Goal: Information Seeking & Learning: Learn about a topic

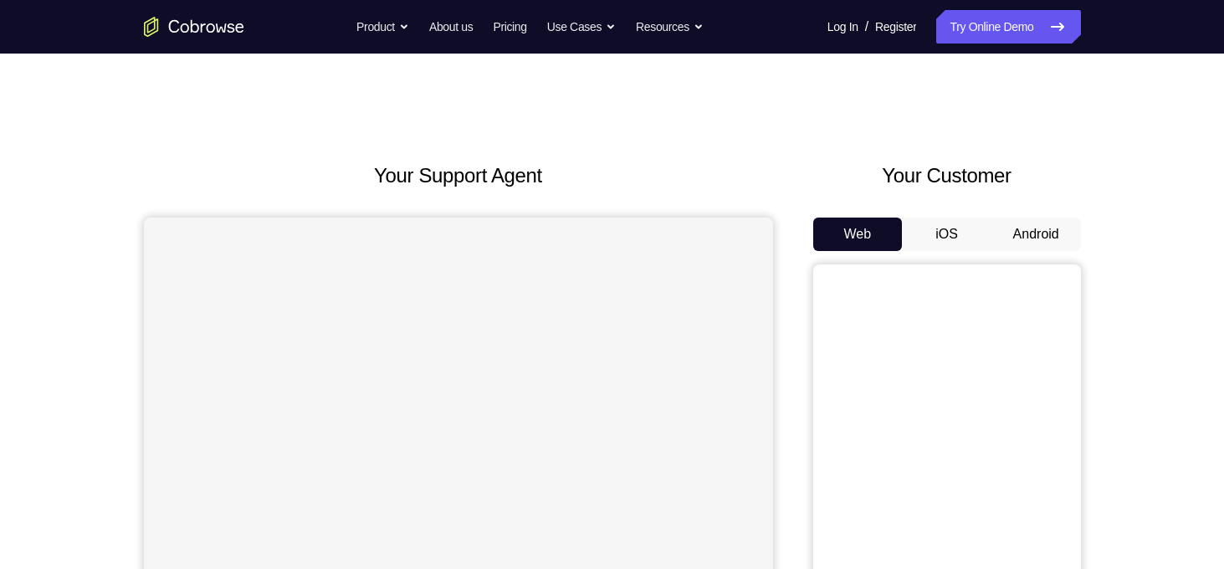
click at [1033, 239] on button "Android" at bounding box center [1037, 234] width 90 height 33
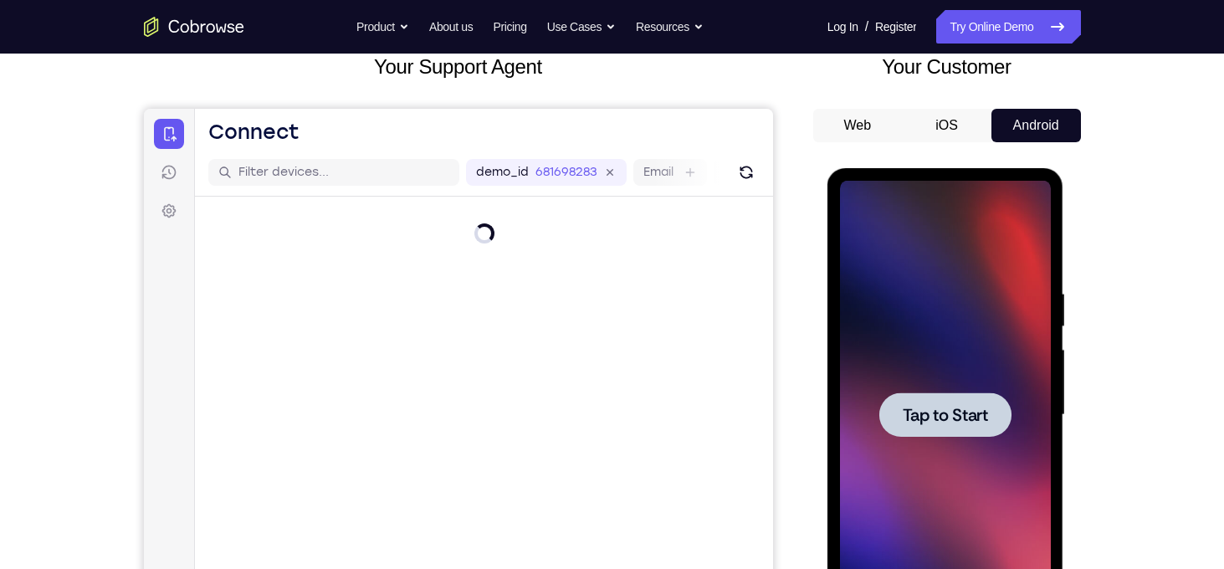
click at [935, 409] on span "Tap to Start" at bounding box center [945, 415] width 85 height 17
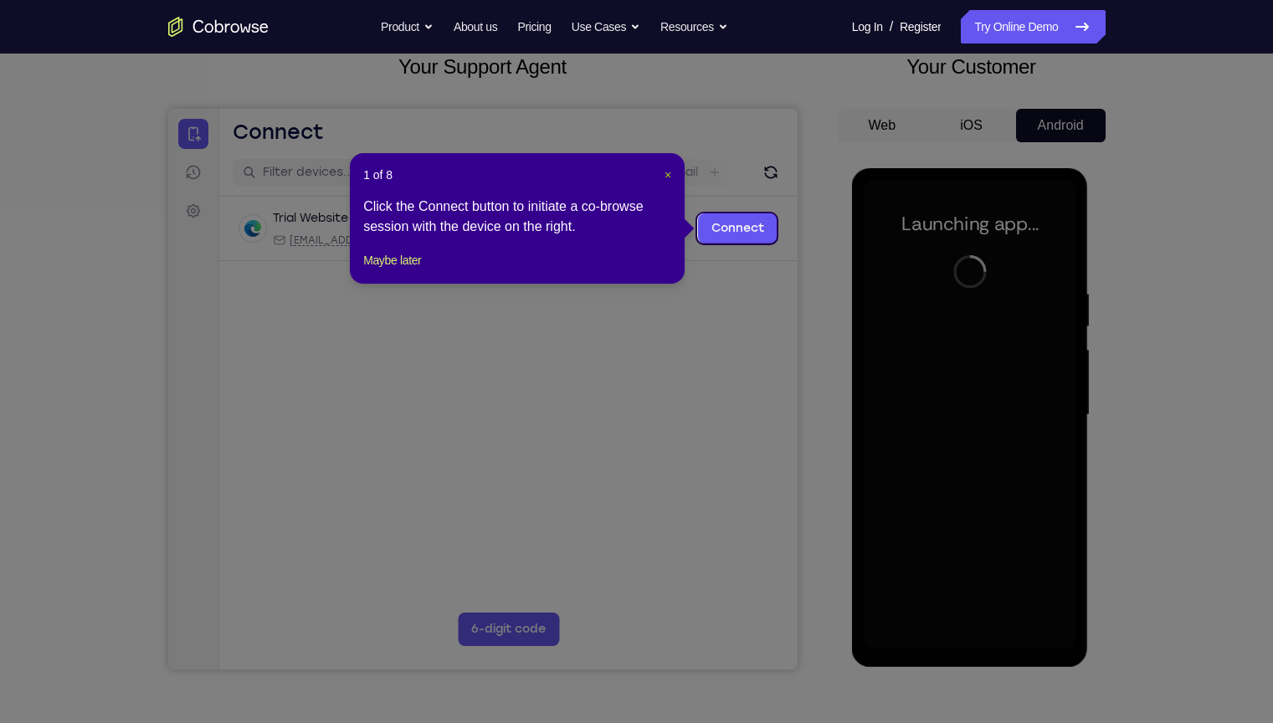
click at [666, 173] on span "×" at bounding box center [667, 174] width 7 height 13
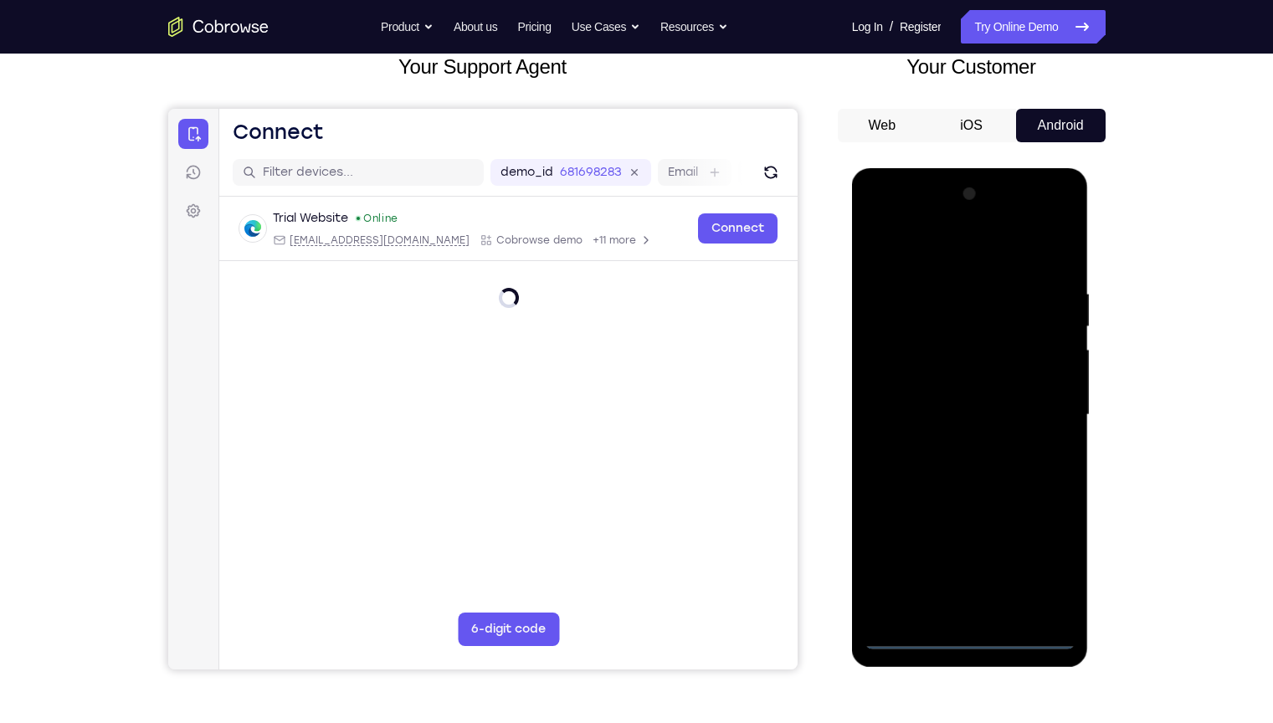
click at [972, 568] on div at bounding box center [969, 415] width 211 height 469
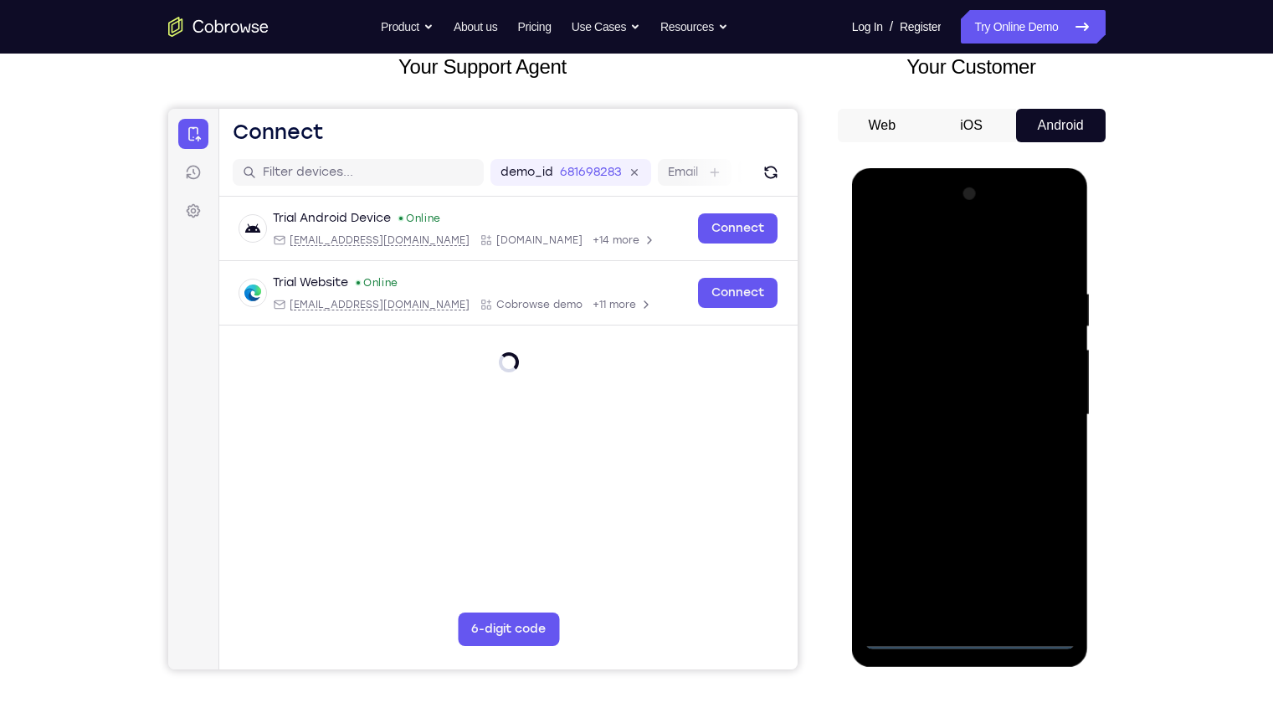
click at [1048, 567] on div at bounding box center [969, 415] width 211 height 469
drag, startPoint x: 921, startPoint y: 256, endPoint x: 910, endPoint y: 256, distance: 10.9
click at [910, 256] on div at bounding box center [969, 415] width 211 height 469
click at [1041, 405] on div at bounding box center [969, 415] width 211 height 469
click at [953, 568] on div at bounding box center [969, 415] width 211 height 469
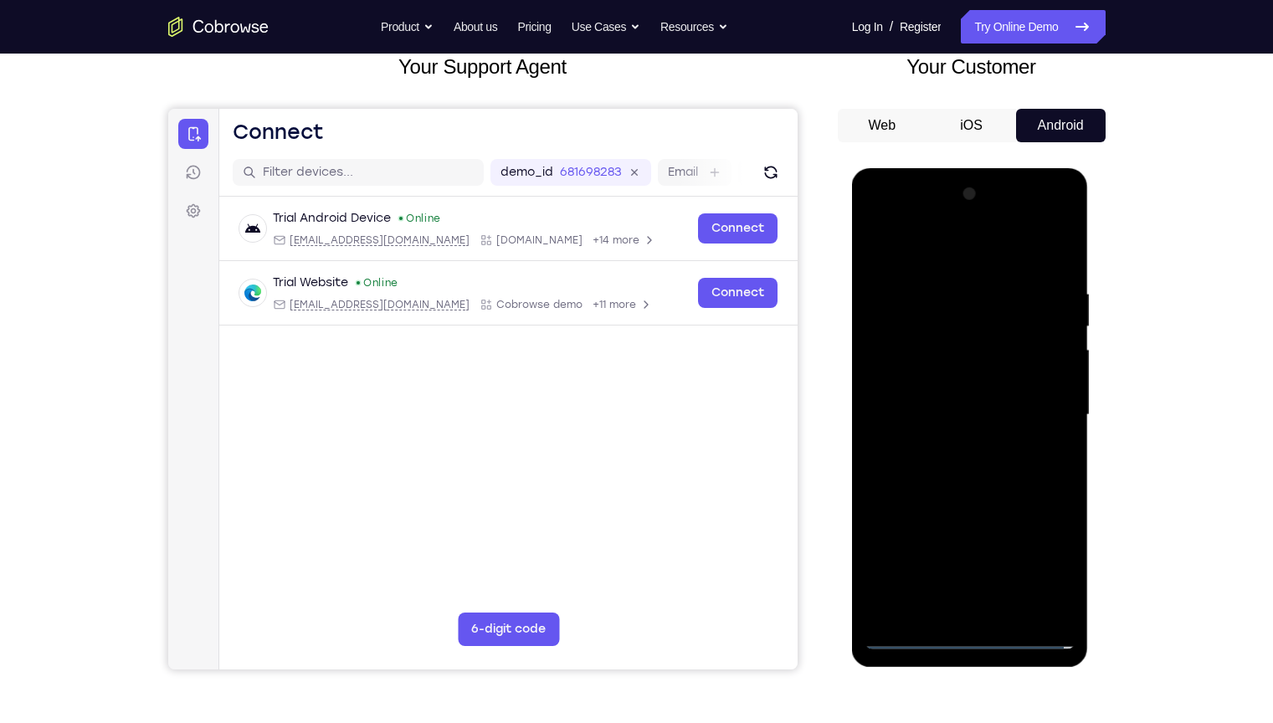
click at [981, 392] on div at bounding box center [969, 415] width 211 height 469
click at [982, 389] on div at bounding box center [969, 415] width 211 height 469
click at [997, 407] on div at bounding box center [969, 415] width 211 height 469
click at [1001, 467] on div at bounding box center [969, 415] width 211 height 469
click at [998, 473] on div at bounding box center [969, 415] width 211 height 469
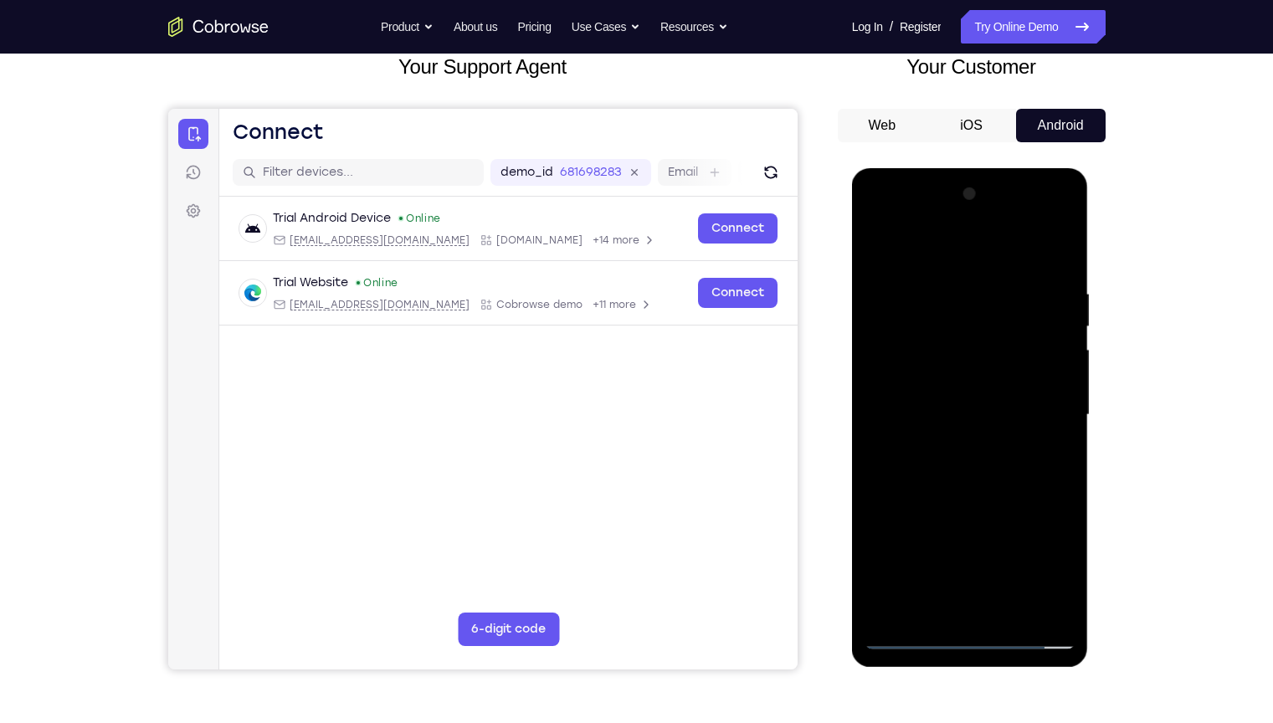
click at [998, 473] on div at bounding box center [969, 415] width 211 height 469
click at [1060, 281] on div at bounding box center [969, 415] width 211 height 469
click at [1058, 283] on div at bounding box center [969, 415] width 211 height 469
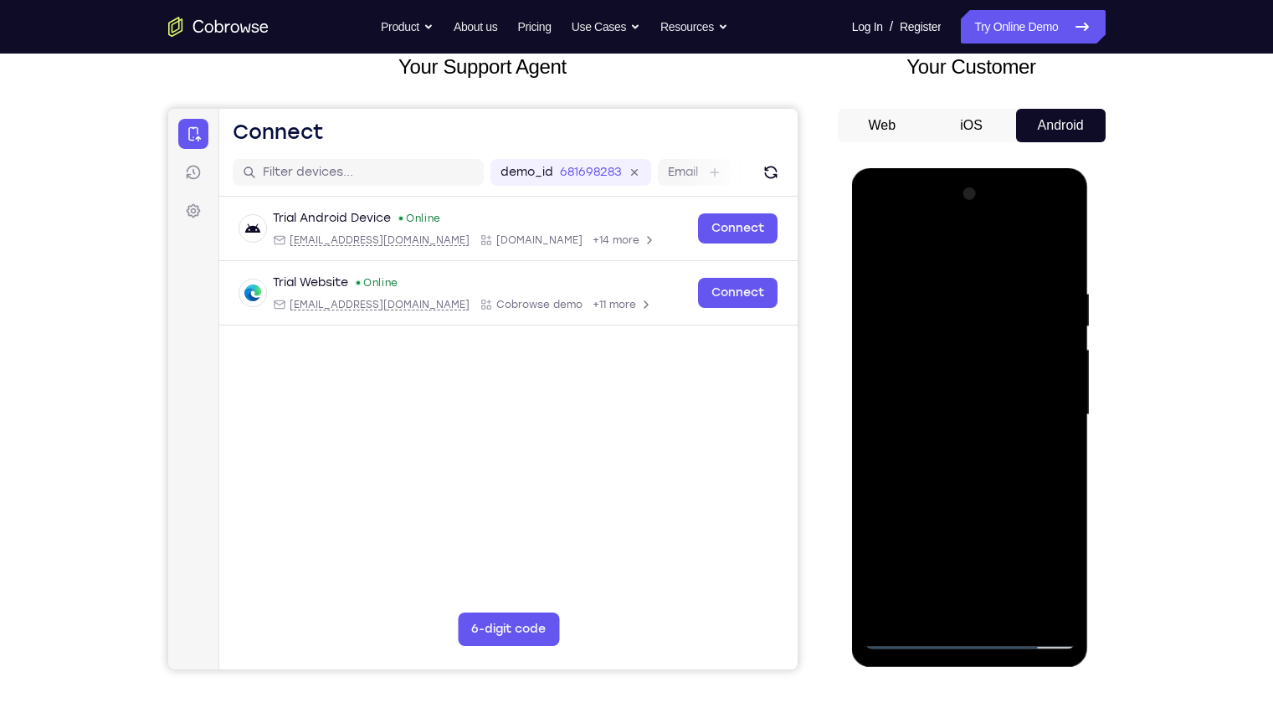
click at [991, 568] on div at bounding box center [969, 415] width 211 height 469
click at [879, 216] on div at bounding box center [969, 415] width 211 height 469
click at [900, 367] on div at bounding box center [969, 415] width 211 height 469
click at [994, 492] on div at bounding box center [969, 415] width 211 height 469
click at [1055, 243] on div at bounding box center [969, 415] width 211 height 469
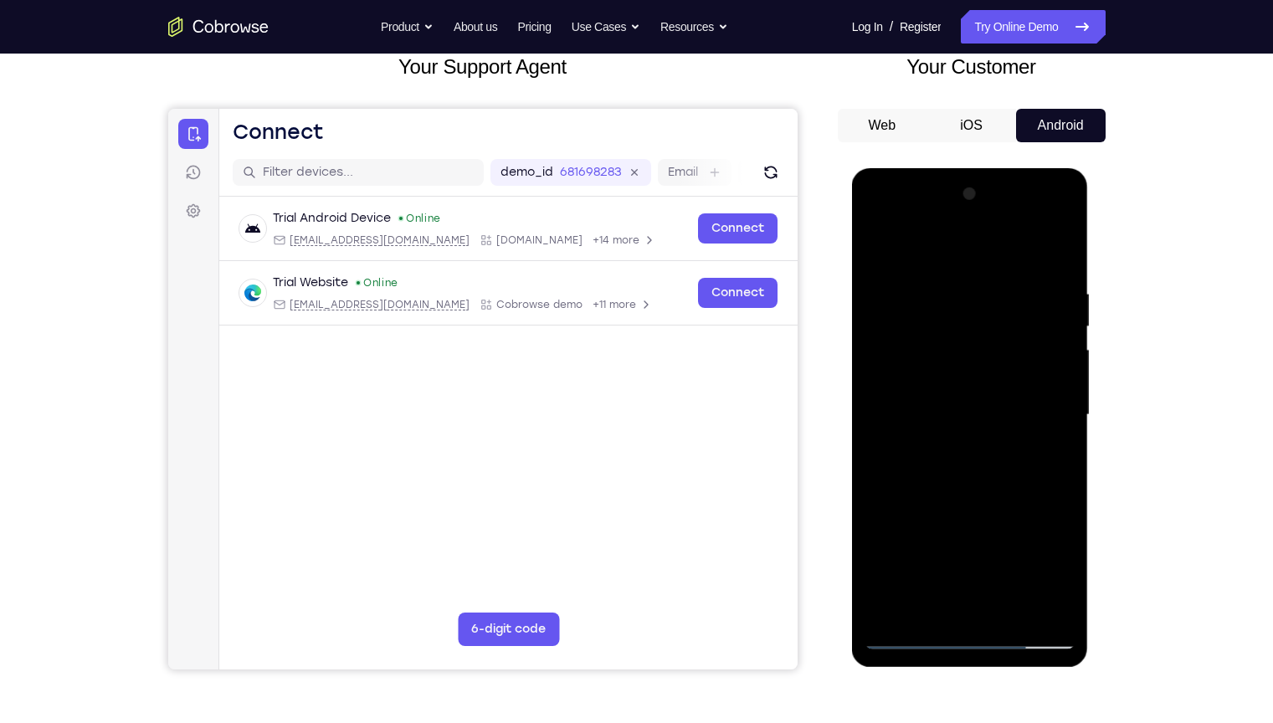
click at [952, 276] on div at bounding box center [969, 415] width 211 height 469
click at [998, 269] on div at bounding box center [969, 415] width 211 height 469
click at [1034, 276] on div at bounding box center [969, 415] width 211 height 469
click at [995, 302] on div at bounding box center [969, 415] width 211 height 469
click at [947, 302] on div at bounding box center [969, 415] width 211 height 469
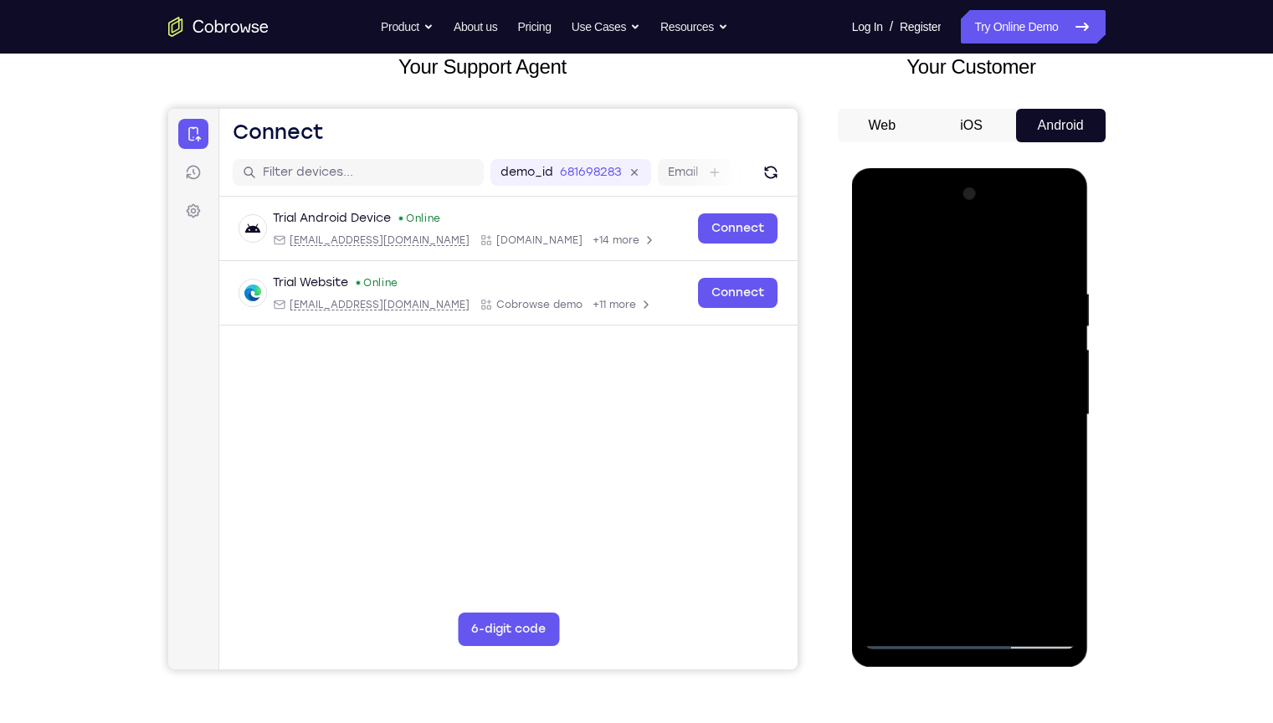
click at [962, 301] on div at bounding box center [969, 415] width 211 height 469
click at [887, 276] on div at bounding box center [969, 415] width 211 height 469
click at [880, 244] on div at bounding box center [969, 415] width 211 height 469
click at [880, 247] on div at bounding box center [969, 415] width 211 height 469
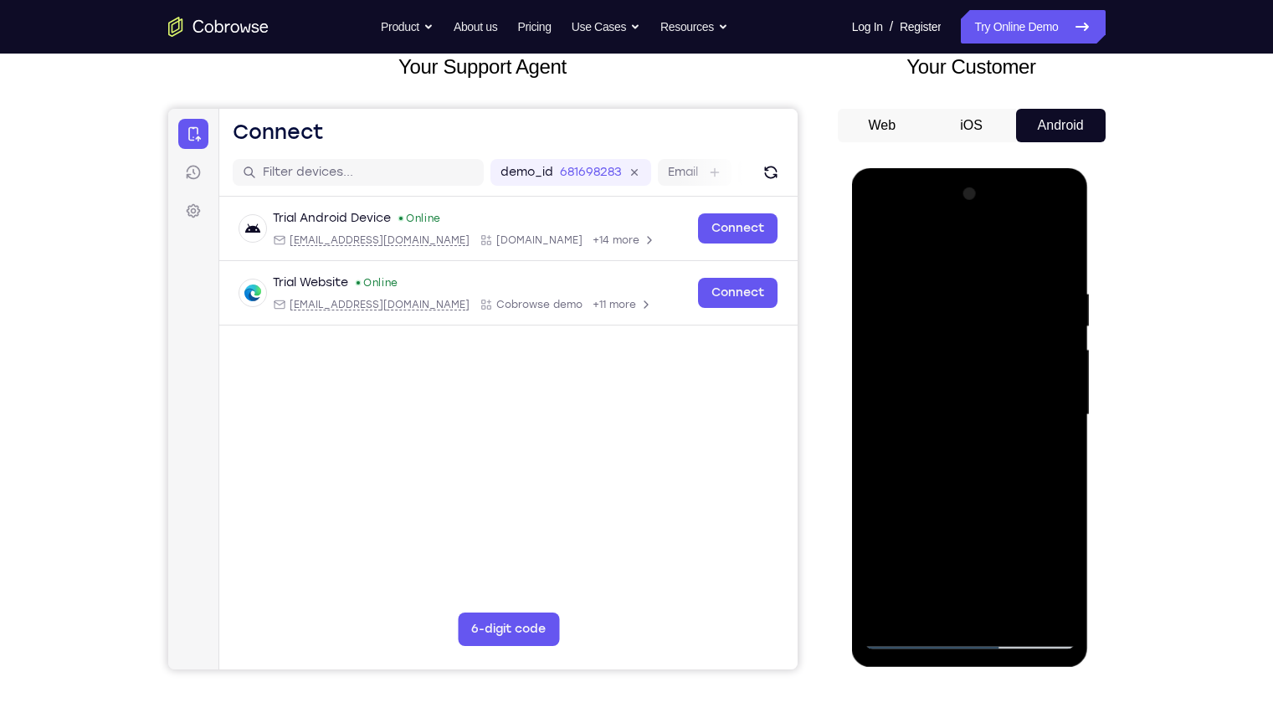
click at [956, 263] on div at bounding box center [969, 415] width 211 height 469
click at [1030, 568] on div at bounding box center [969, 415] width 211 height 469
click at [998, 568] on div at bounding box center [969, 415] width 211 height 469
click at [1011, 430] on div at bounding box center [969, 415] width 211 height 469
click at [1038, 423] on div at bounding box center [969, 415] width 211 height 469
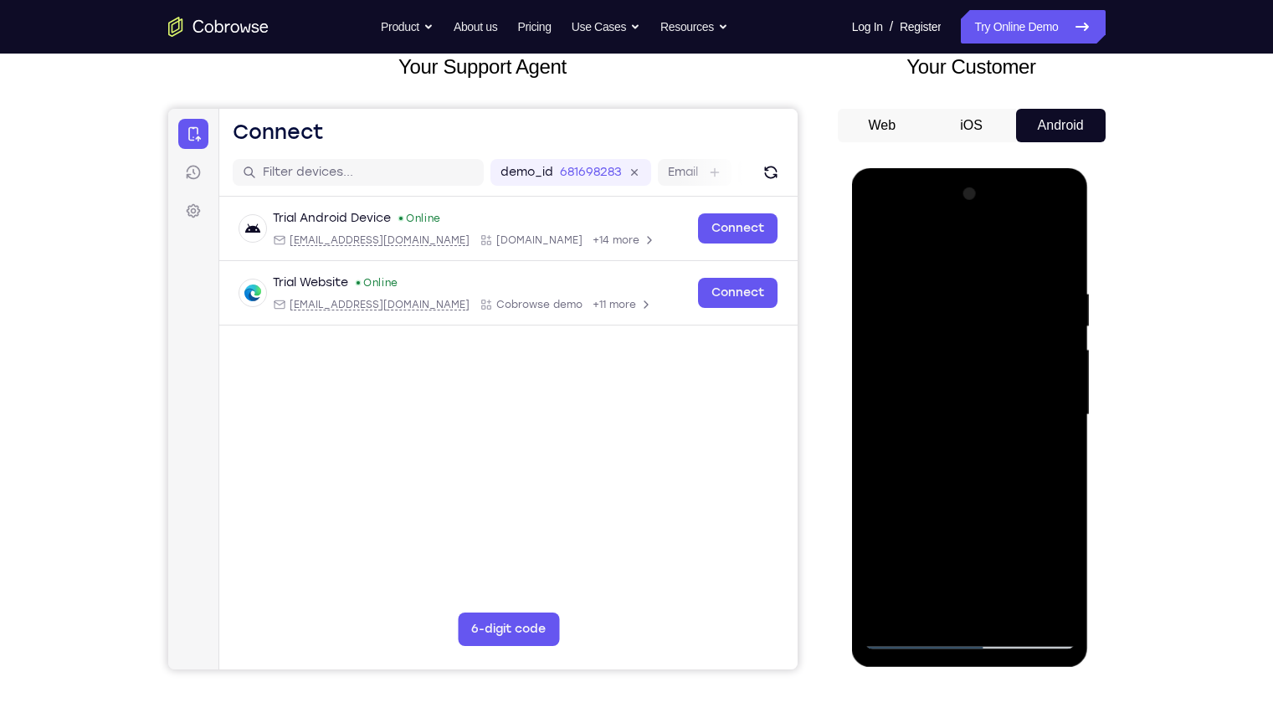
click at [980, 396] on div at bounding box center [969, 415] width 211 height 469
click at [889, 454] on div at bounding box center [969, 415] width 211 height 469
click at [1053, 568] on div at bounding box center [969, 415] width 211 height 469
click at [1044, 500] on div at bounding box center [969, 415] width 211 height 469
click at [1049, 248] on div at bounding box center [969, 415] width 211 height 469
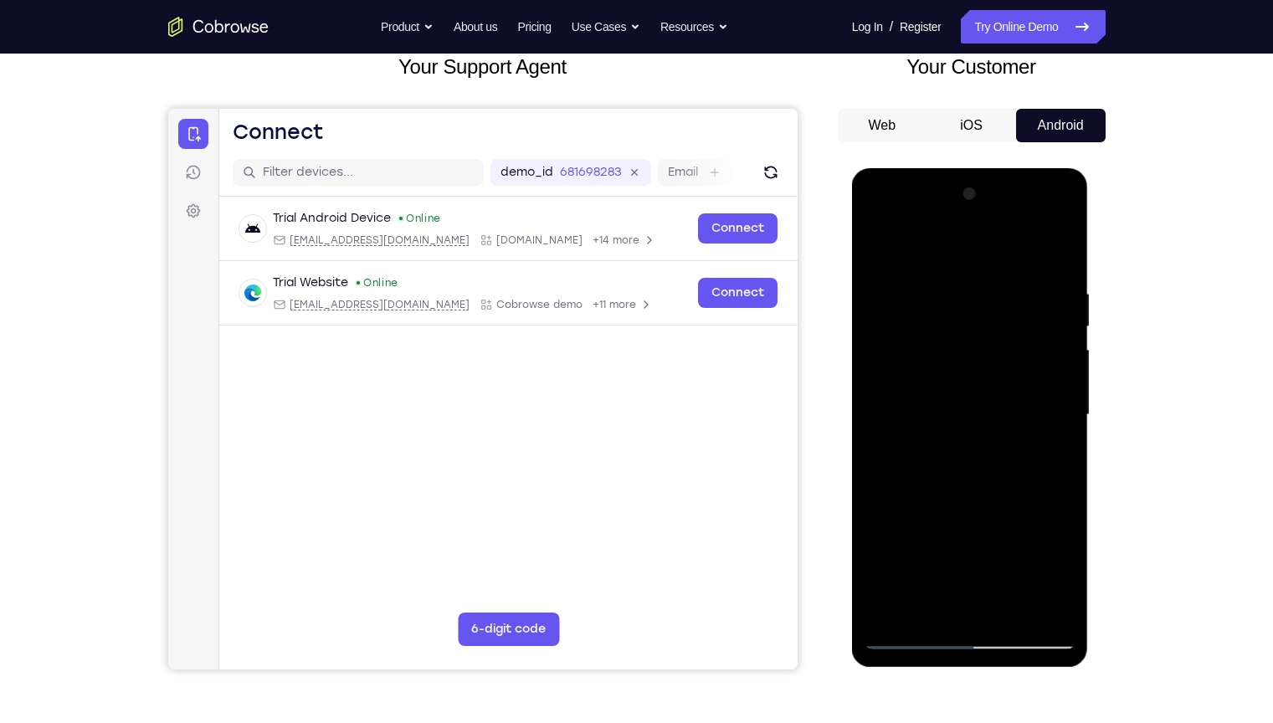
click at [1065, 370] on div at bounding box center [969, 415] width 211 height 469
click at [1062, 401] on div at bounding box center [969, 415] width 211 height 469
click at [1035, 568] on div at bounding box center [969, 415] width 211 height 469
click at [857, 507] on div at bounding box center [970, 417] width 237 height 499
click at [874, 507] on div at bounding box center [969, 415] width 211 height 469
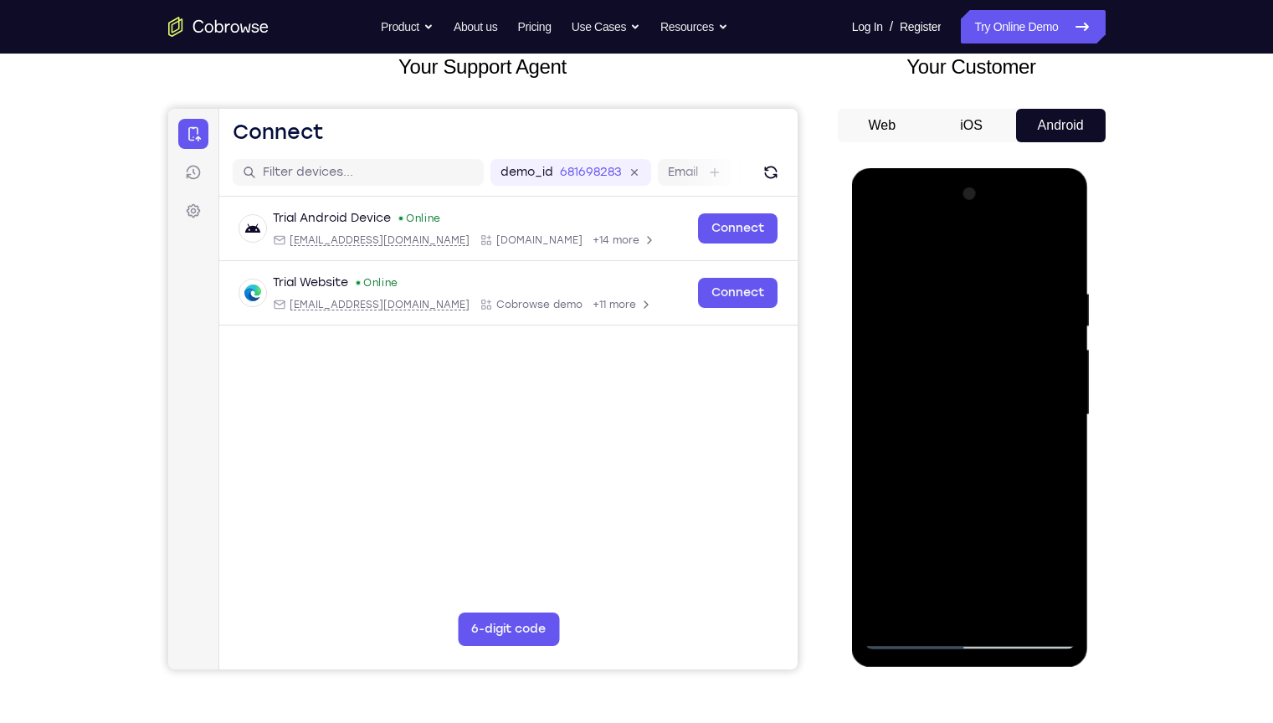
click at [875, 498] on div at bounding box center [969, 415] width 211 height 469
click at [1034, 568] on div at bounding box center [969, 415] width 211 height 469
click at [1058, 253] on div at bounding box center [969, 415] width 211 height 469
drag, startPoint x: 1001, startPoint y: 486, endPoint x: 1016, endPoint y: 296, distance: 190.6
click at [1016, 296] on div at bounding box center [969, 415] width 211 height 469
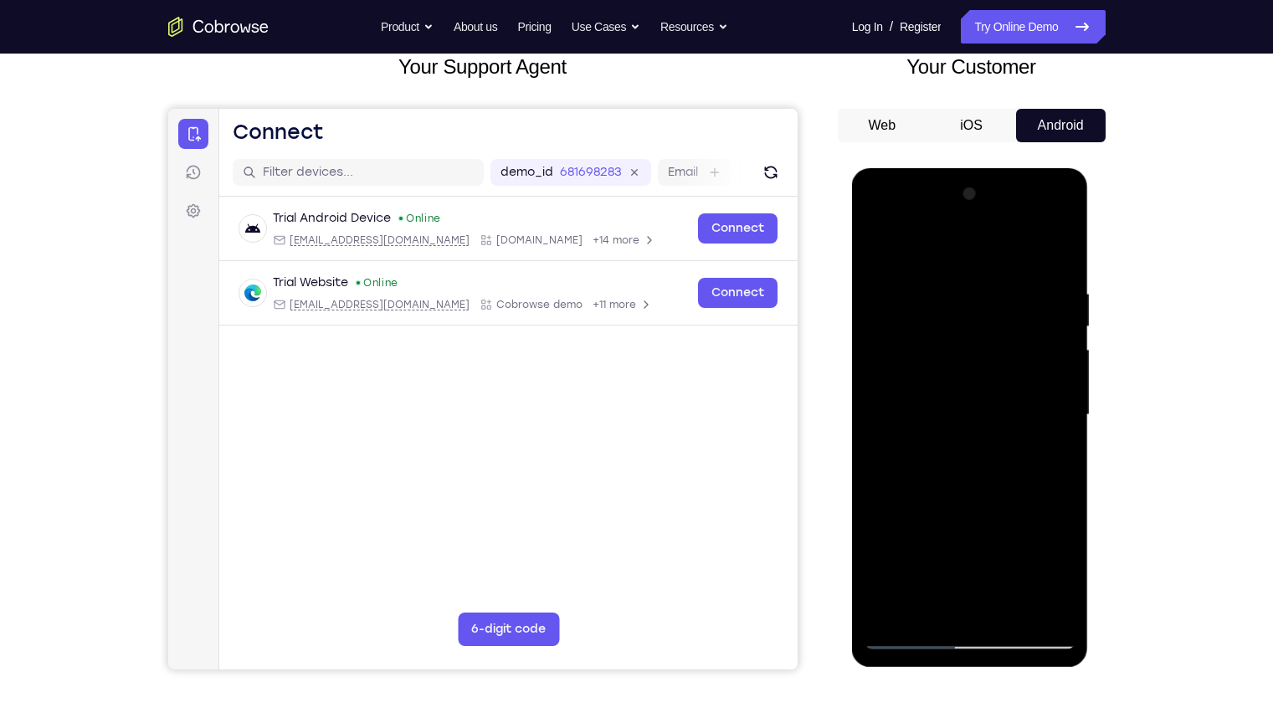
click at [1009, 568] on div at bounding box center [969, 415] width 211 height 469
click at [981, 511] on div at bounding box center [969, 415] width 211 height 469
click at [983, 505] on div at bounding box center [969, 415] width 211 height 469
click at [879, 251] on div at bounding box center [969, 415] width 211 height 469
click at [933, 370] on div at bounding box center [969, 415] width 211 height 469
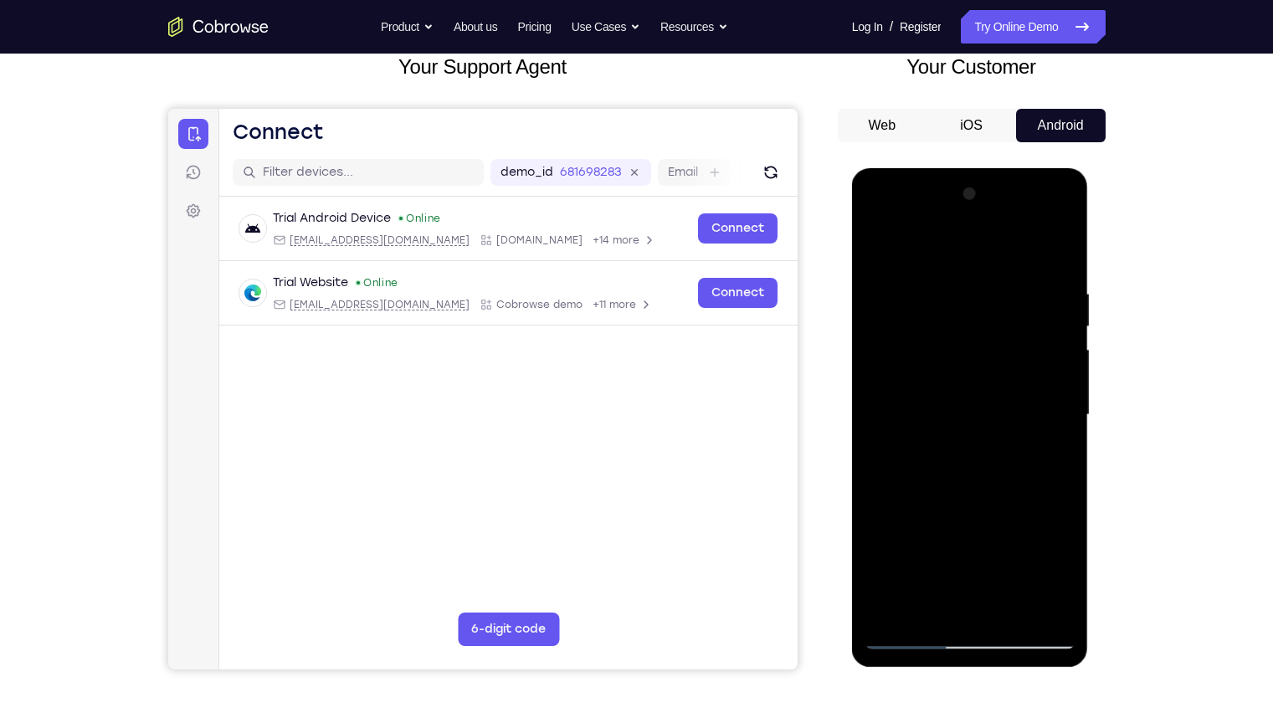
click at [940, 568] on div at bounding box center [969, 415] width 211 height 469
click at [1054, 455] on div at bounding box center [969, 415] width 211 height 469
click at [877, 247] on div at bounding box center [969, 415] width 211 height 469
click at [947, 406] on div at bounding box center [969, 415] width 211 height 469
click at [935, 568] on div at bounding box center [969, 415] width 211 height 469
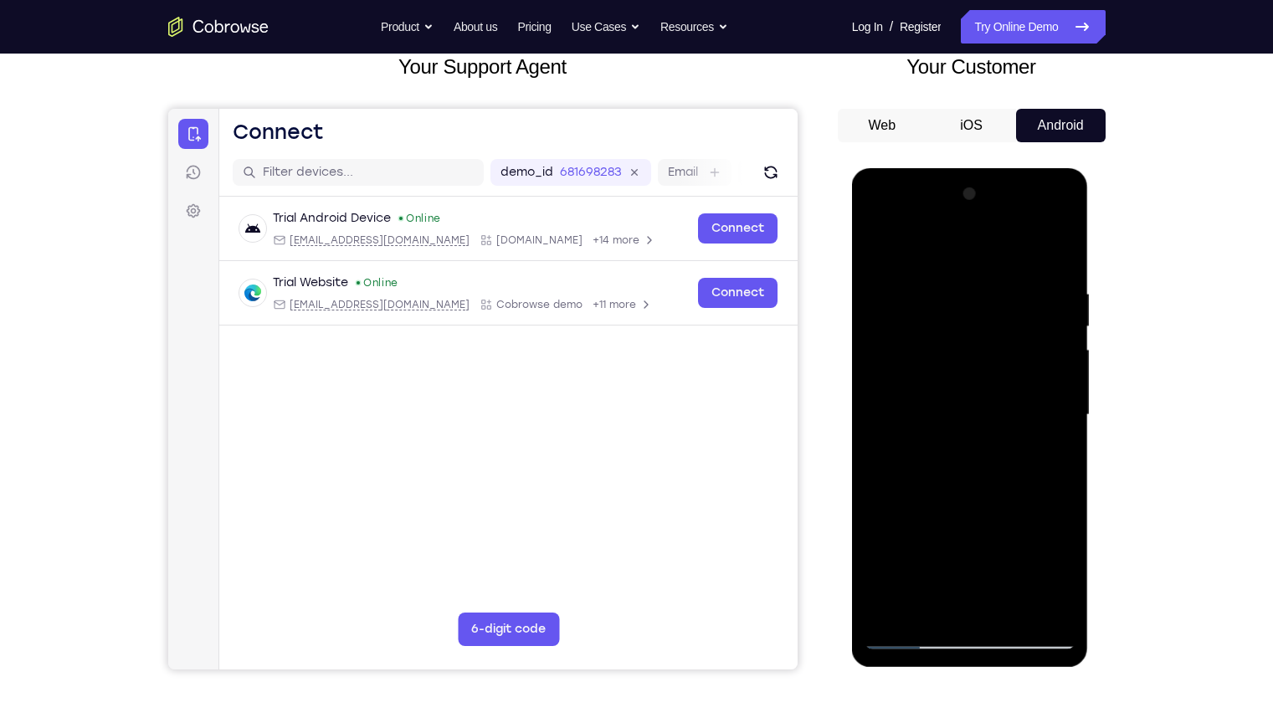
click at [1049, 452] on div at bounding box center [969, 415] width 211 height 469
click at [879, 246] on div at bounding box center [969, 415] width 211 height 469
click at [889, 295] on div at bounding box center [969, 415] width 211 height 469
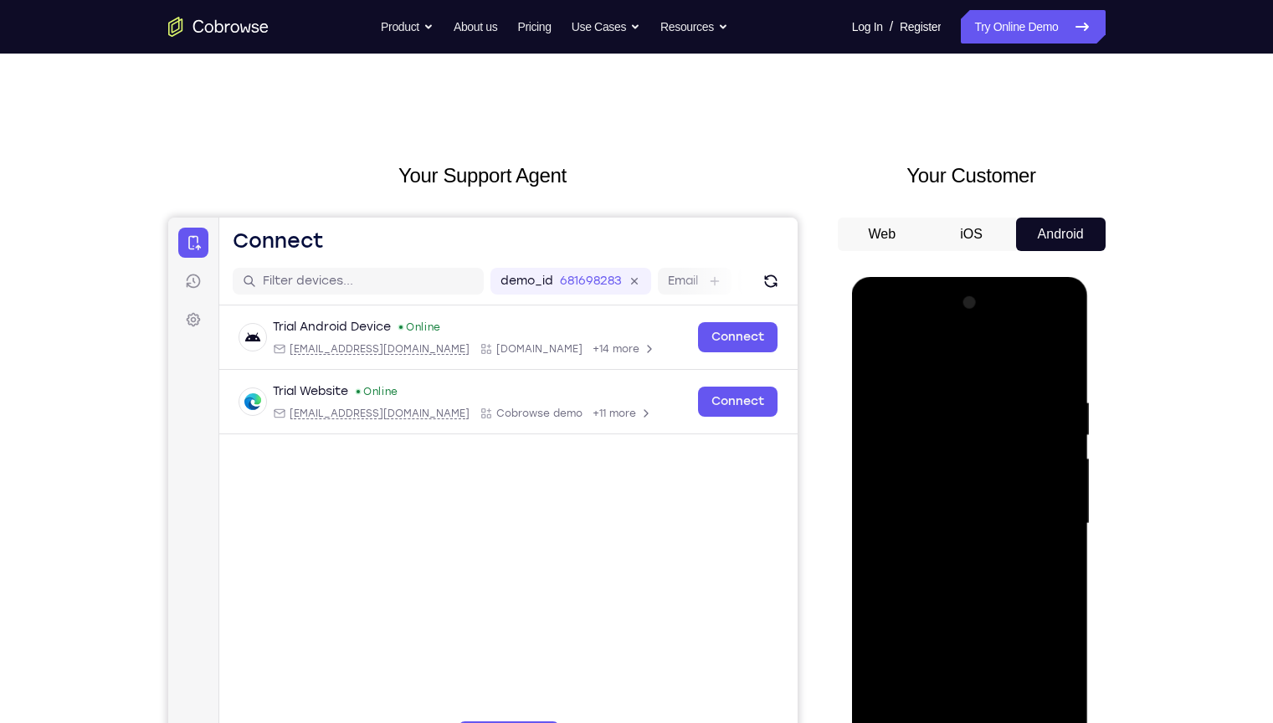
scroll to position [44, 0]
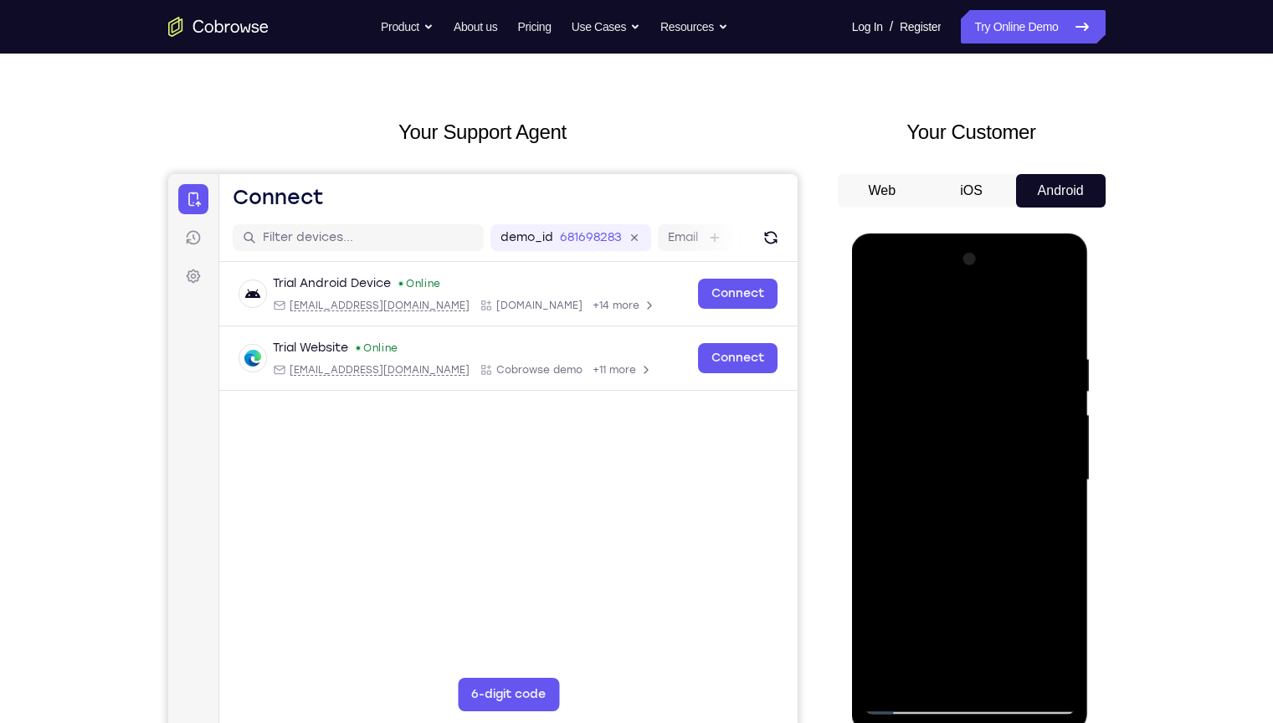
click at [927, 568] on div at bounding box center [969, 480] width 211 height 469
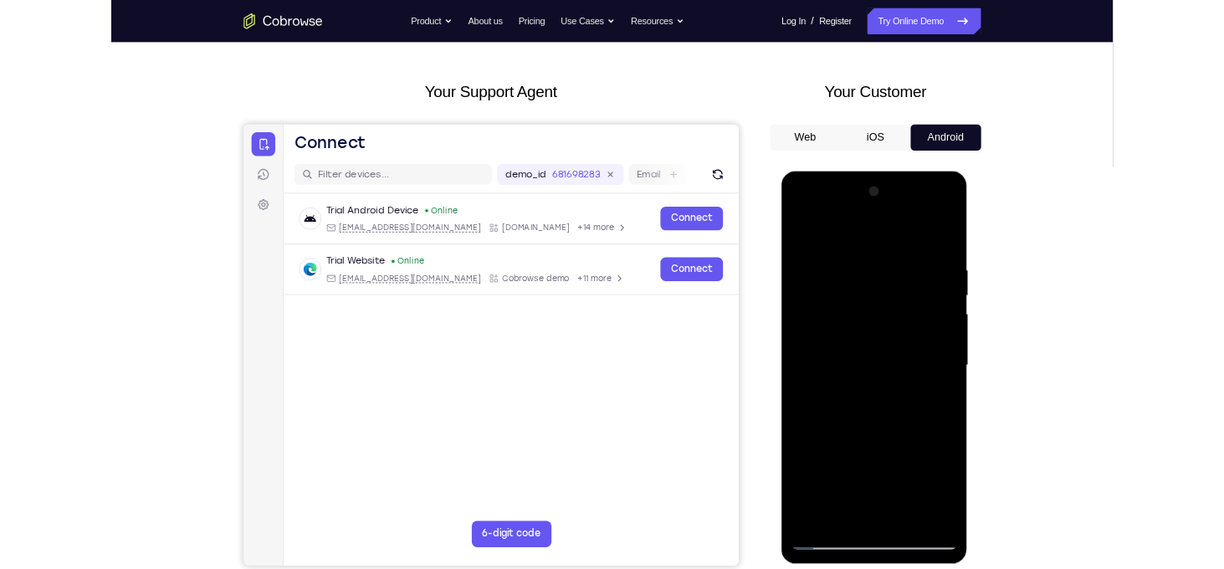
scroll to position [60, 0]
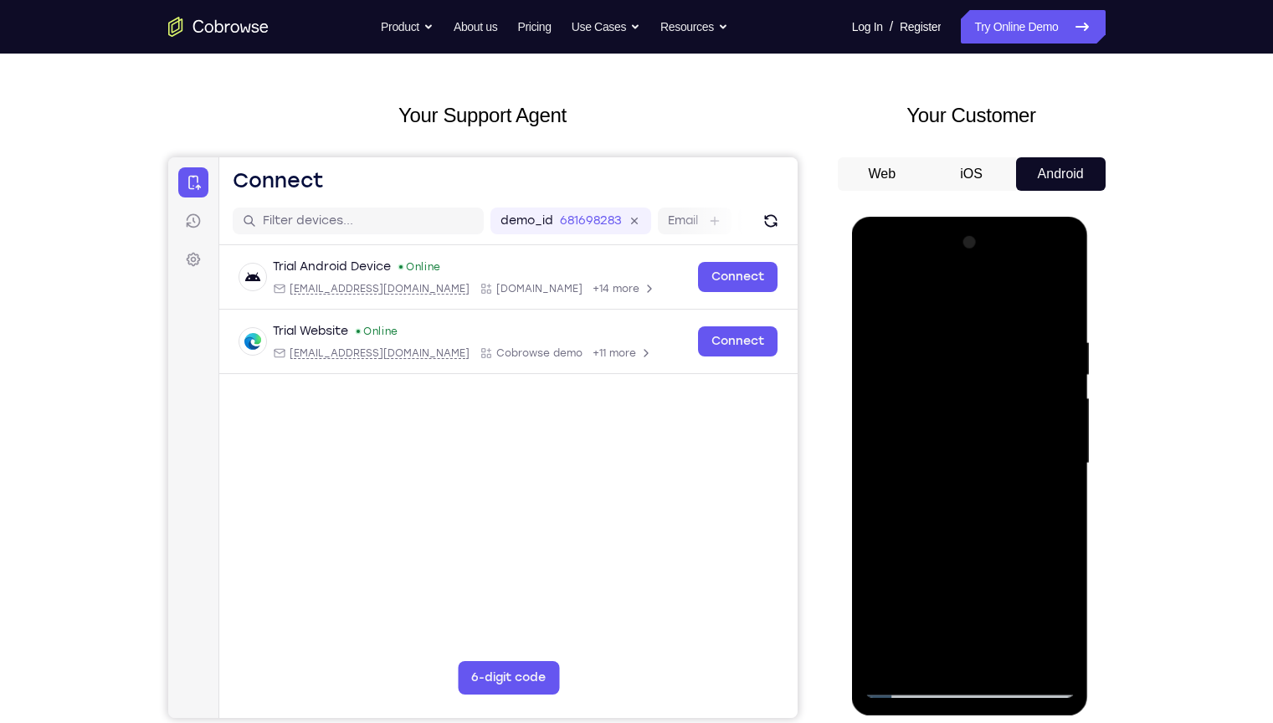
drag, startPoint x: 999, startPoint y: 581, endPoint x: 1018, endPoint y: 418, distance: 163.4
click at [1018, 418] on div at bounding box center [969, 463] width 211 height 469
drag, startPoint x: 950, startPoint y: 609, endPoint x: 986, endPoint y: 448, distance: 165.5
click at [986, 448] on div at bounding box center [969, 463] width 211 height 469
click at [969, 548] on div at bounding box center [969, 463] width 211 height 469
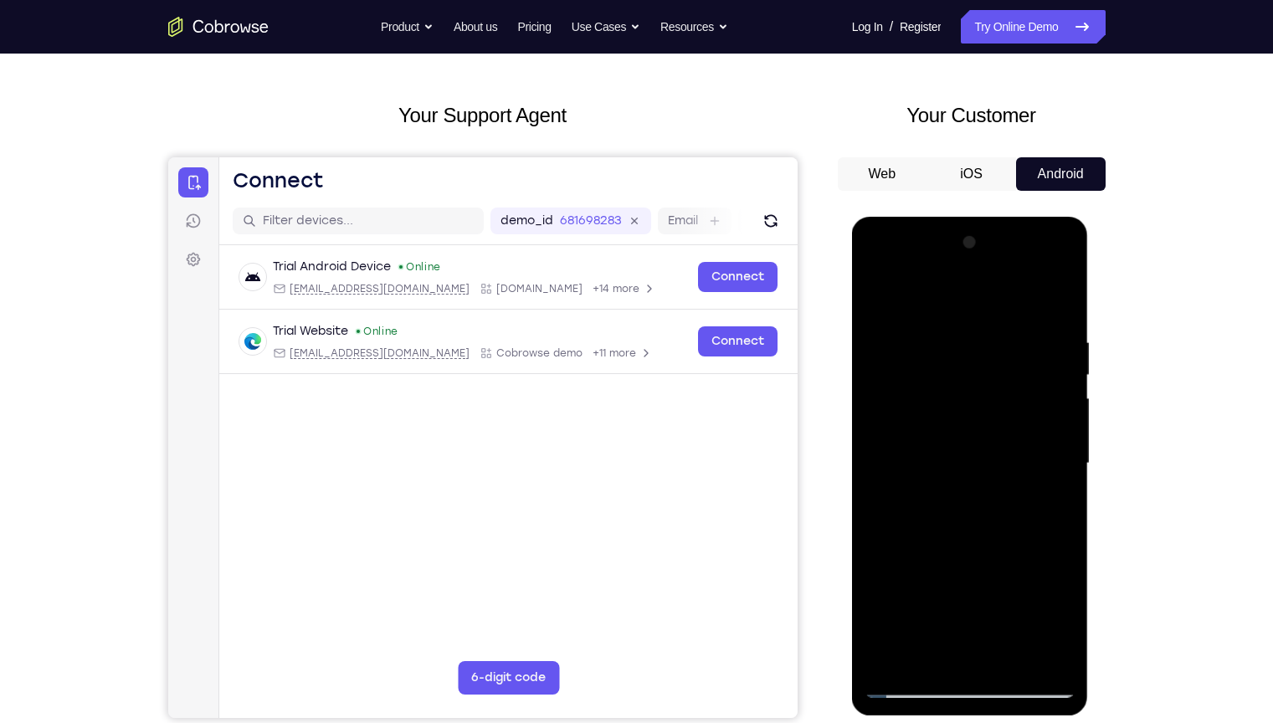
click at [1049, 300] on div at bounding box center [969, 463] width 211 height 469
drag, startPoint x: 951, startPoint y: 496, endPoint x: 944, endPoint y: 482, distance: 15.7
click at [944, 482] on div at bounding box center [969, 463] width 211 height 469
click at [941, 568] on div at bounding box center [969, 463] width 211 height 469
click at [878, 298] on div at bounding box center [969, 463] width 211 height 469
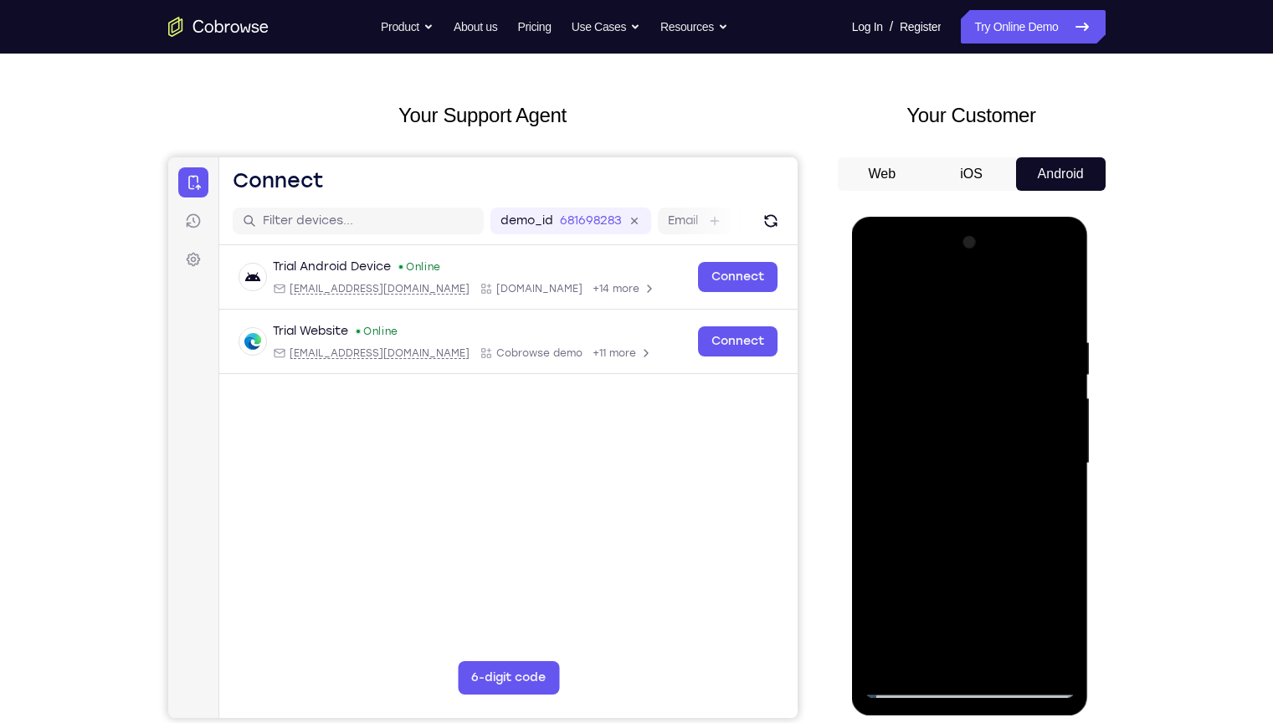
click at [941, 568] on div at bounding box center [969, 463] width 211 height 469
drag, startPoint x: 941, startPoint y: 616, endPoint x: 957, endPoint y: 502, distance: 114.9
click at [957, 502] on div at bounding box center [969, 463] width 211 height 469
click at [885, 298] on div at bounding box center [969, 463] width 211 height 469
click at [870, 298] on div at bounding box center [969, 463] width 211 height 469
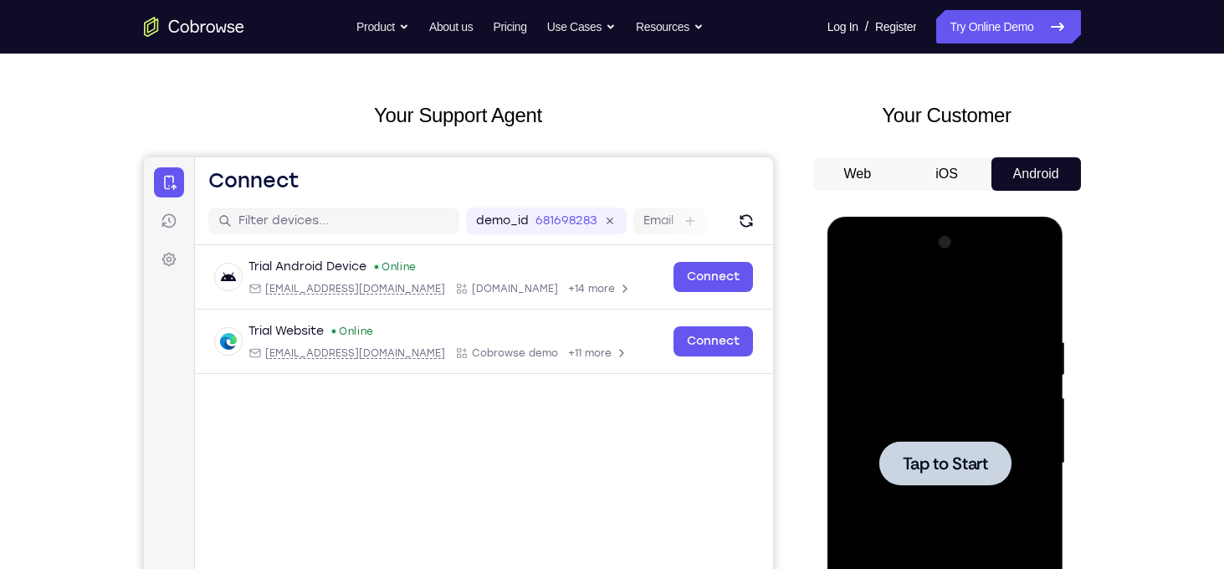
click at [1005, 473] on div at bounding box center [946, 463] width 132 height 44
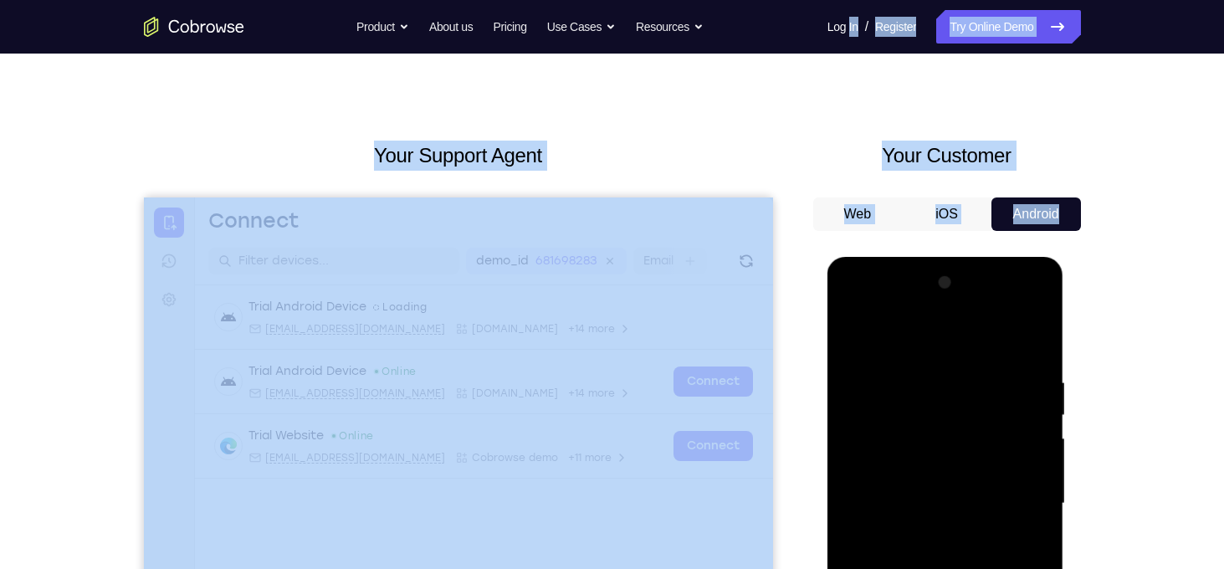
scroll to position [0, 0]
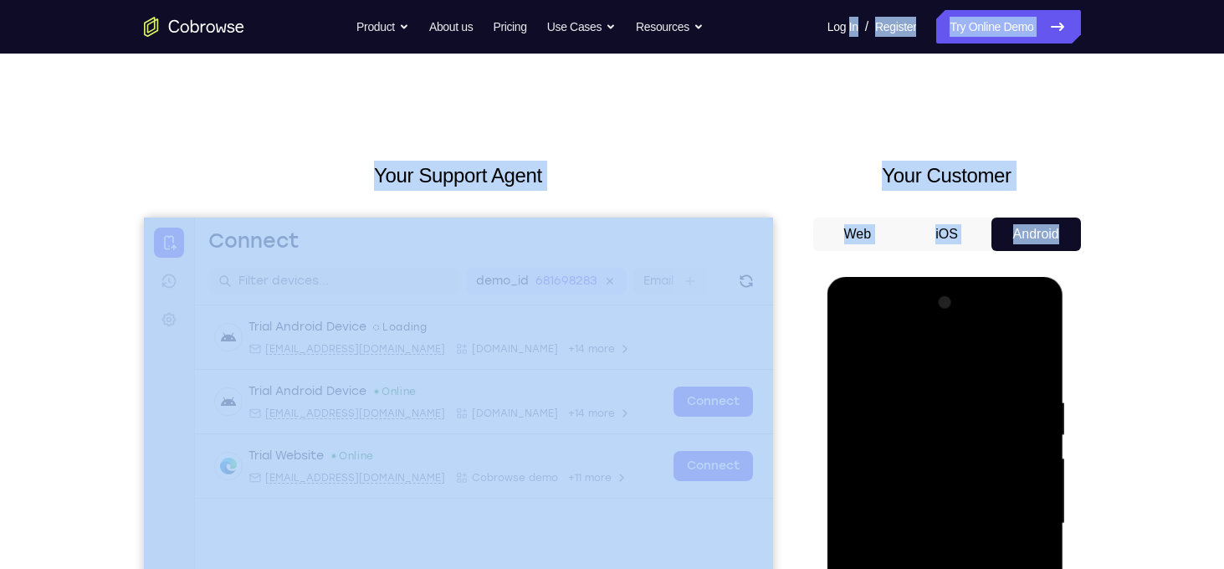
drag, startPoint x: 818, startPoint y: 296, endPoint x: 823, endPoint y: 9, distance: 287.1
drag, startPoint x: 823, startPoint y: 9, endPoint x: 828, endPoint y: 168, distance: 159.1
click at [828, 168] on h2 "Your Customer" at bounding box center [947, 176] width 268 height 30
click at [818, 336] on div at bounding box center [947, 521] width 268 height 515
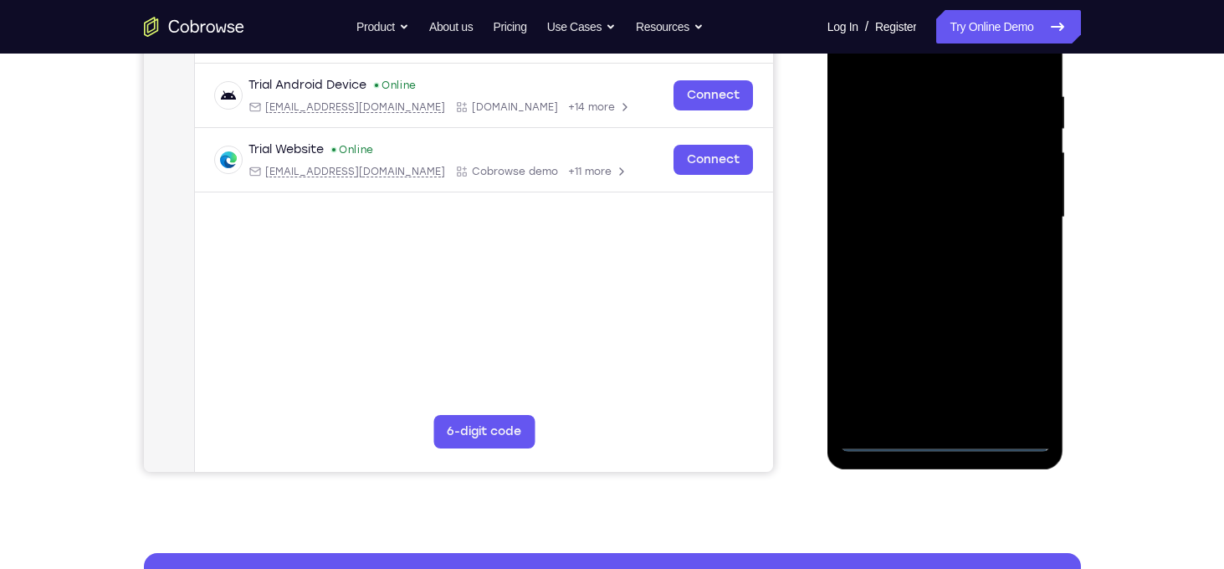
scroll to position [307, 0]
click at [942, 444] on div at bounding box center [945, 216] width 211 height 469
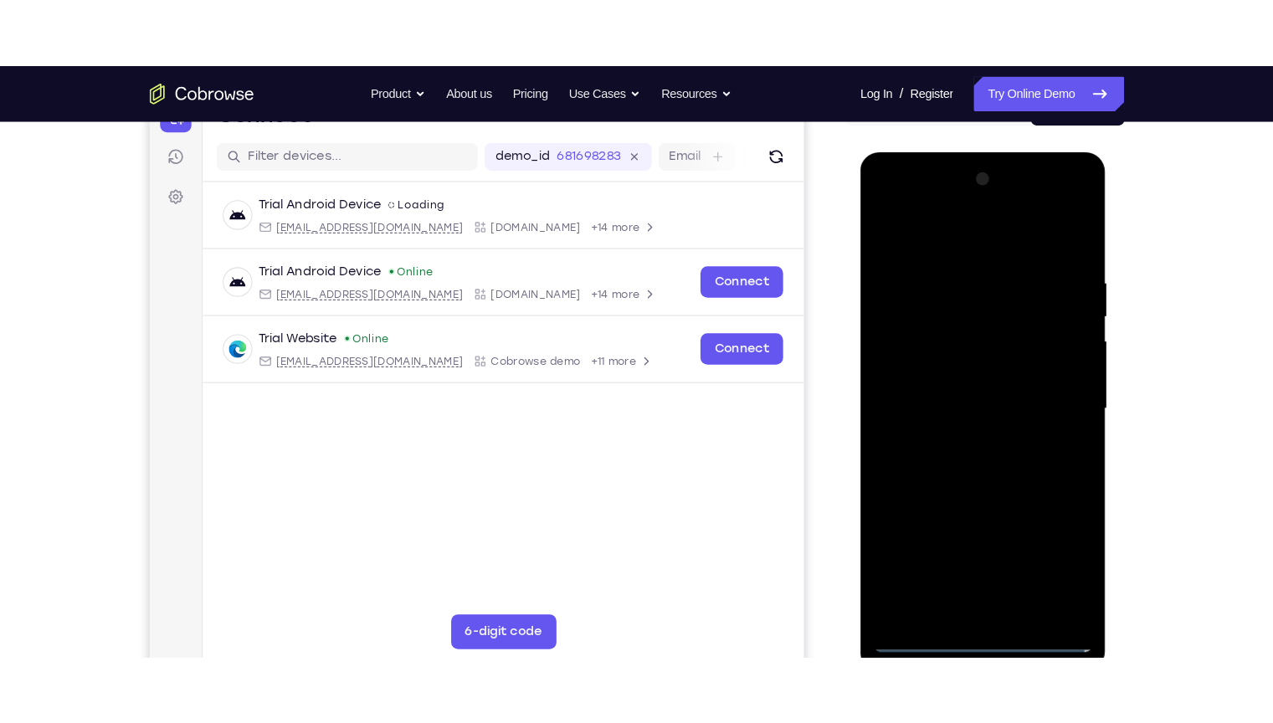
scroll to position [192, 0]
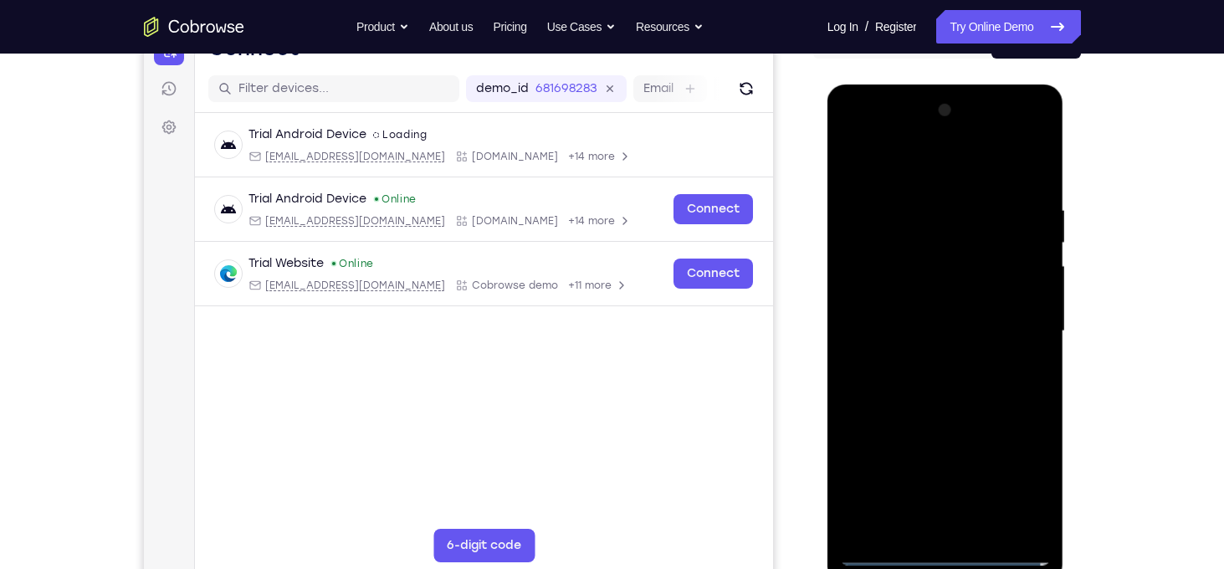
click at [1028, 482] on div at bounding box center [945, 331] width 211 height 469
click at [896, 158] on div at bounding box center [945, 331] width 211 height 469
click at [1019, 327] on div at bounding box center [945, 331] width 211 height 469
click at [957, 483] on div at bounding box center [945, 331] width 211 height 469
click at [925, 363] on div at bounding box center [945, 331] width 211 height 469
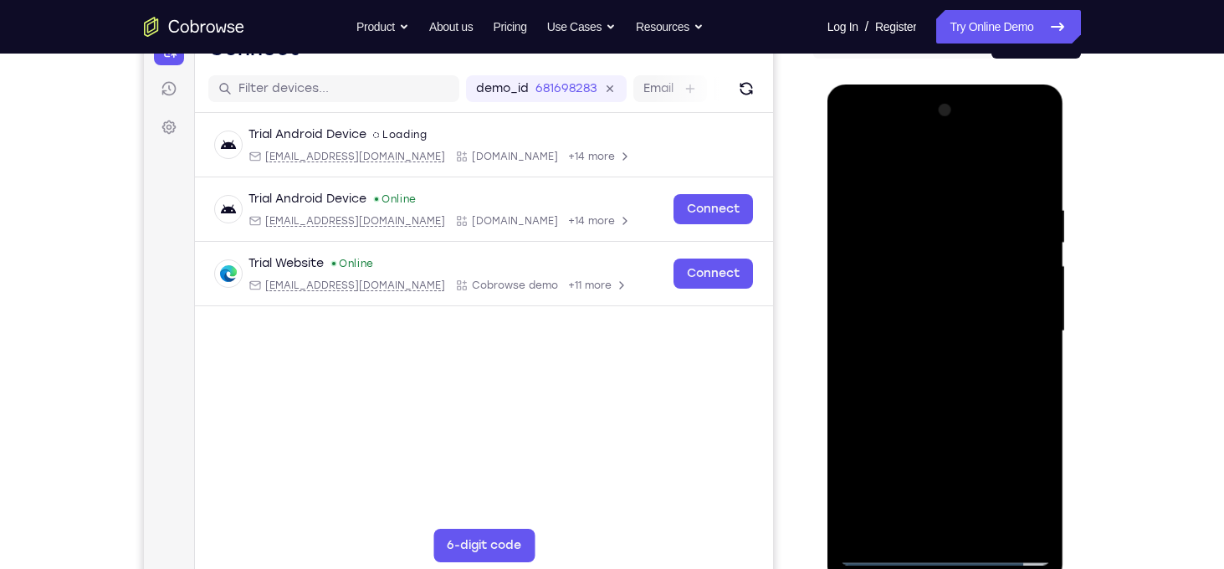
click at [916, 308] on div at bounding box center [945, 331] width 211 height 469
click at [896, 292] on div at bounding box center [945, 331] width 211 height 469
click at [960, 332] on div at bounding box center [945, 331] width 211 height 469
click at [921, 384] on div at bounding box center [945, 331] width 211 height 469
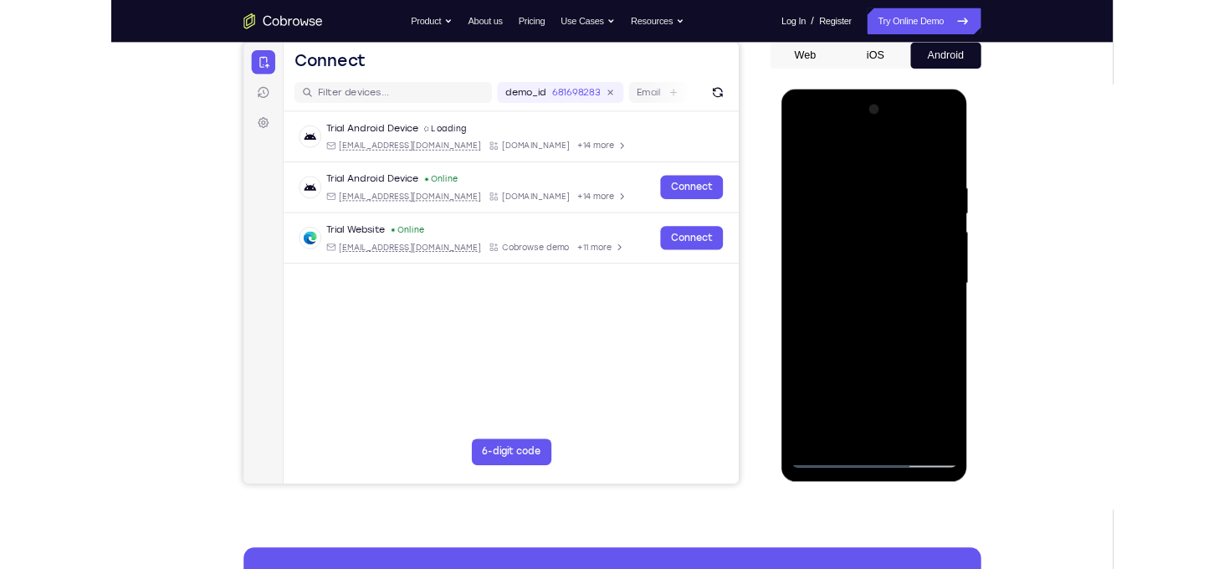
scroll to position [157, 0]
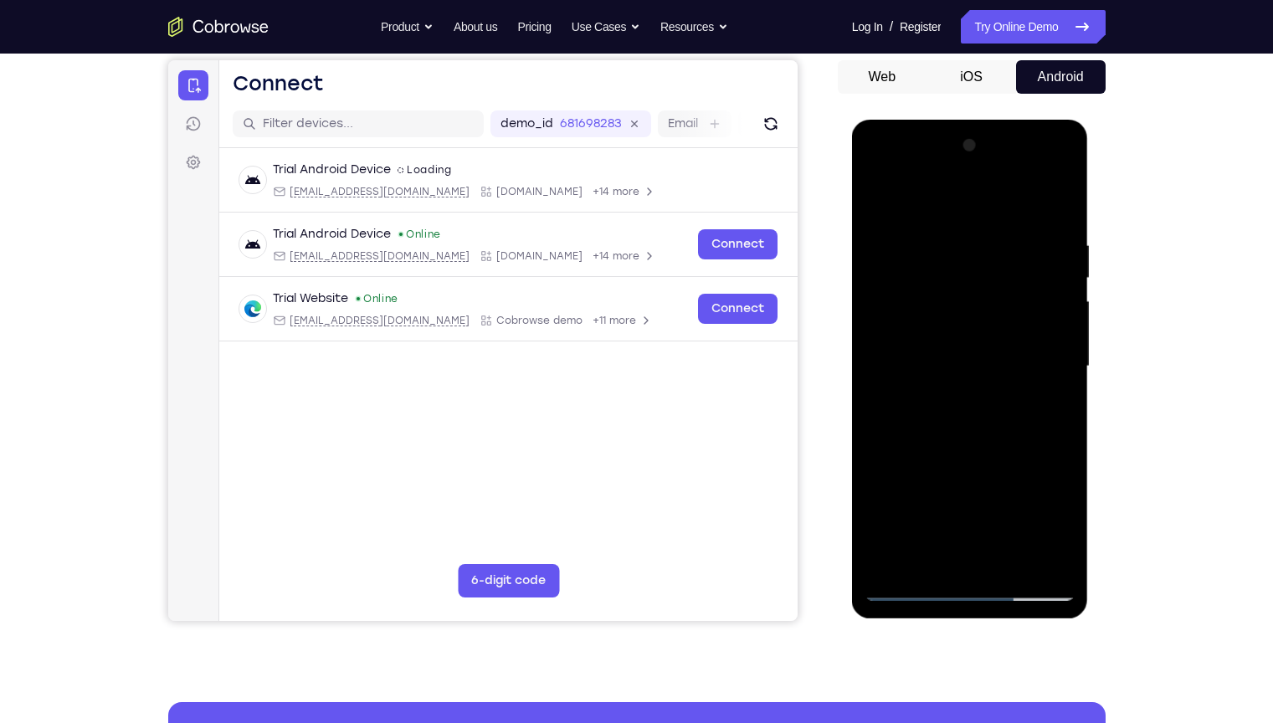
click at [977, 438] on div at bounding box center [969, 366] width 211 height 469
click at [981, 445] on div at bounding box center [969, 366] width 211 height 469
click at [1059, 560] on div at bounding box center [969, 366] width 211 height 469
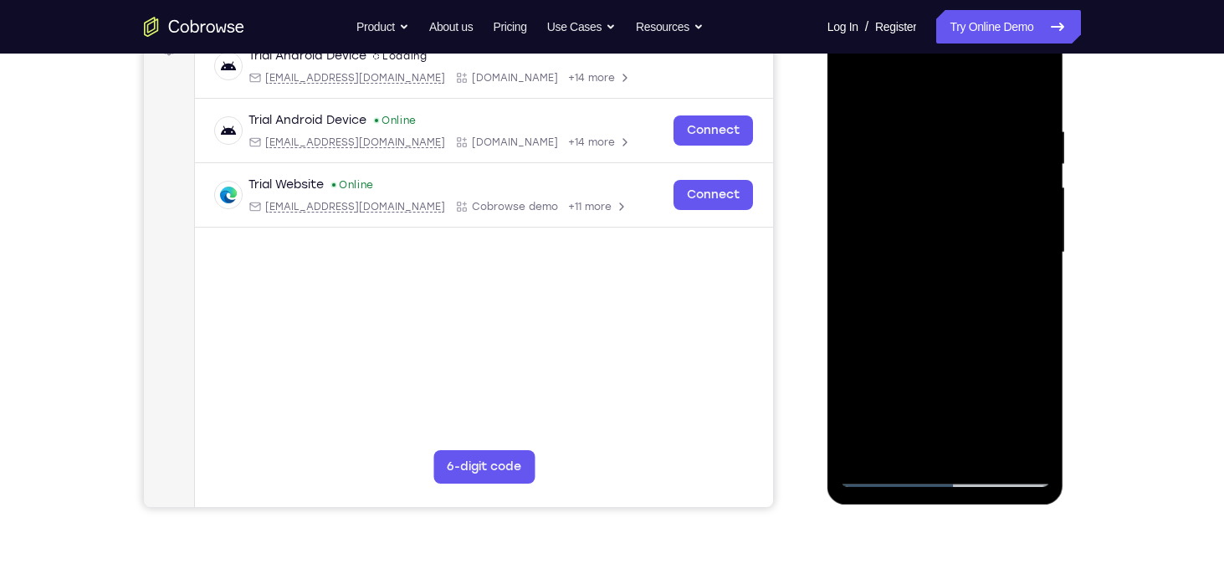
scroll to position [274, 0]
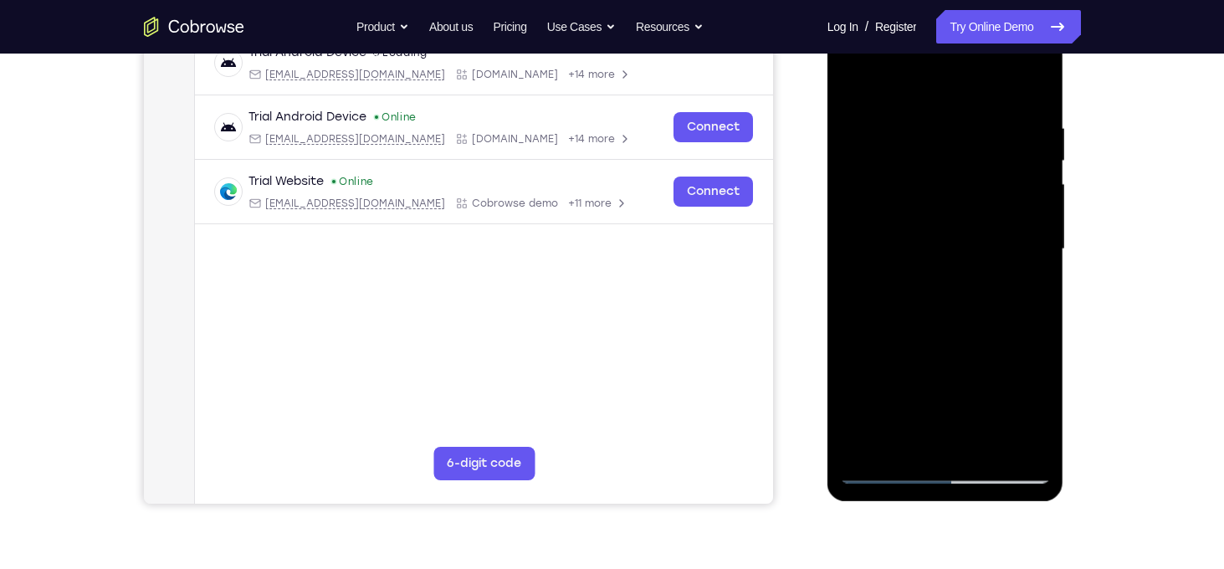
click at [987, 444] on div at bounding box center [945, 249] width 211 height 469
click at [963, 341] on div at bounding box center [945, 249] width 211 height 469
click at [944, 208] on div at bounding box center [945, 249] width 211 height 469
click at [925, 347] on div at bounding box center [945, 249] width 211 height 469
click at [1042, 75] on div at bounding box center [945, 249] width 211 height 469
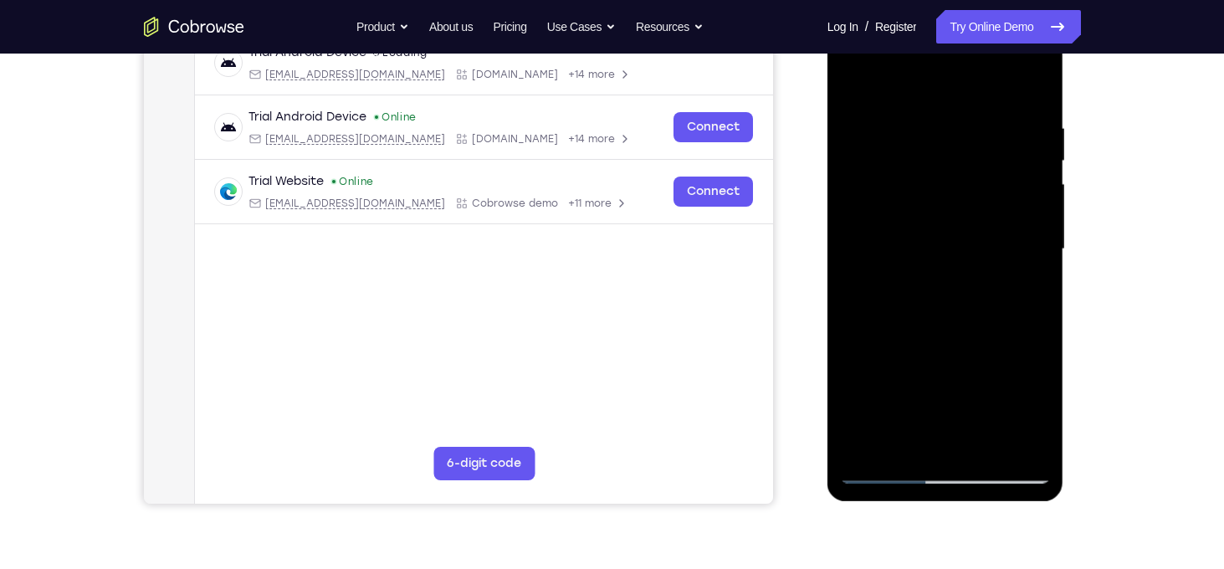
click at [888, 470] on div at bounding box center [945, 249] width 211 height 469
click at [885, 471] on div at bounding box center [945, 249] width 211 height 469
click at [1028, 445] on div at bounding box center [945, 249] width 211 height 469
click at [1023, 443] on div at bounding box center [945, 249] width 211 height 469
click at [855, 82] on div at bounding box center [945, 249] width 211 height 469
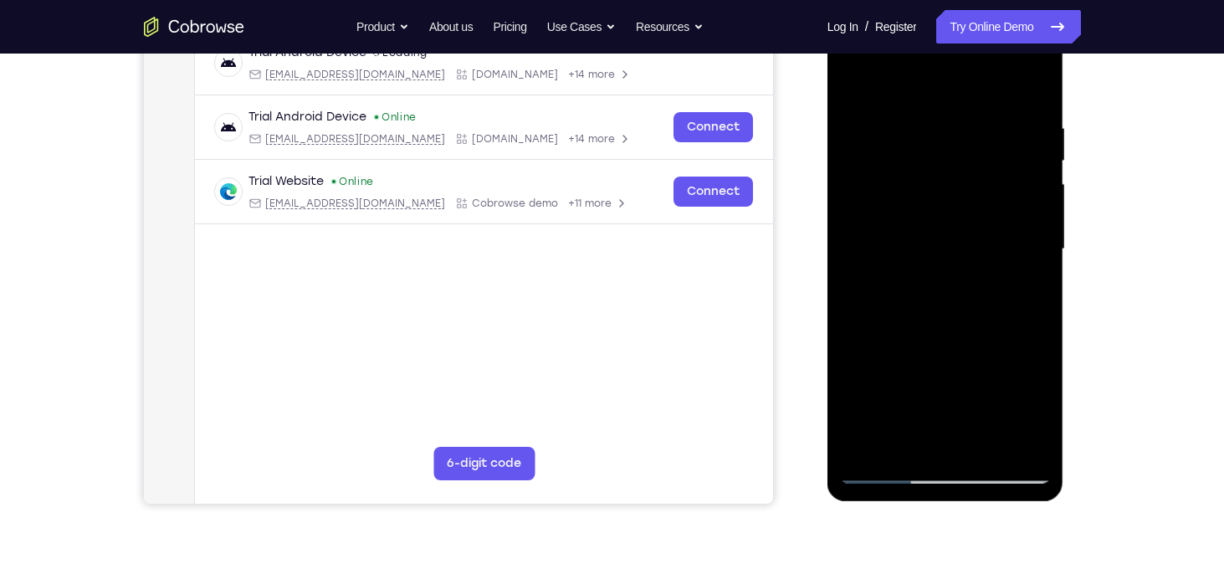
click at [976, 444] on div at bounding box center [945, 249] width 211 height 469
click at [926, 208] on div at bounding box center [945, 249] width 211 height 469
click at [851, 80] on div at bounding box center [945, 249] width 211 height 469
click at [889, 468] on div at bounding box center [945, 249] width 211 height 469
click at [893, 470] on div at bounding box center [945, 249] width 211 height 469
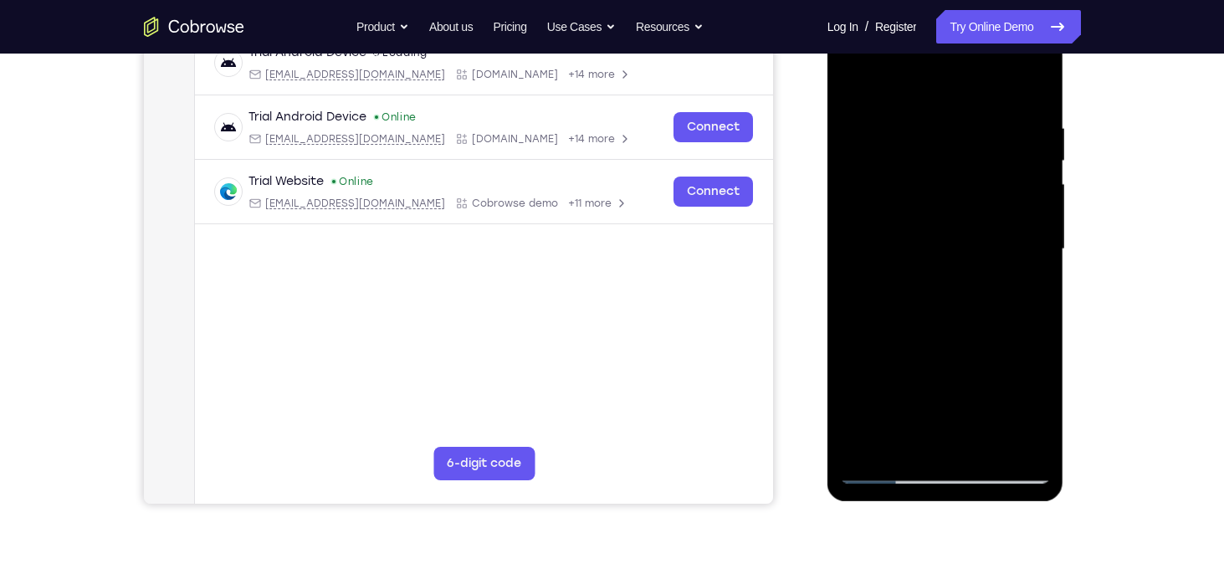
click at [893, 470] on div at bounding box center [945, 249] width 211 height 469
drag, startPoint x: 848, startPoint y: 374, endPoint x: 837, endPoint y: 167, distance: 207.0
click at [837, 167] on div at bounding box center [946, 252] width 237 height 499
drag, startPoint x: 849, startPoint y: 320, endPoint x: 823, endPoint y: 23, distance: 297.5
click at [828, 23] on html "Online web based iOS Simulators and Android Emulators. Run iPhone, iPad, Mobile…" at bounding box center [947, 254] width 239 height 502
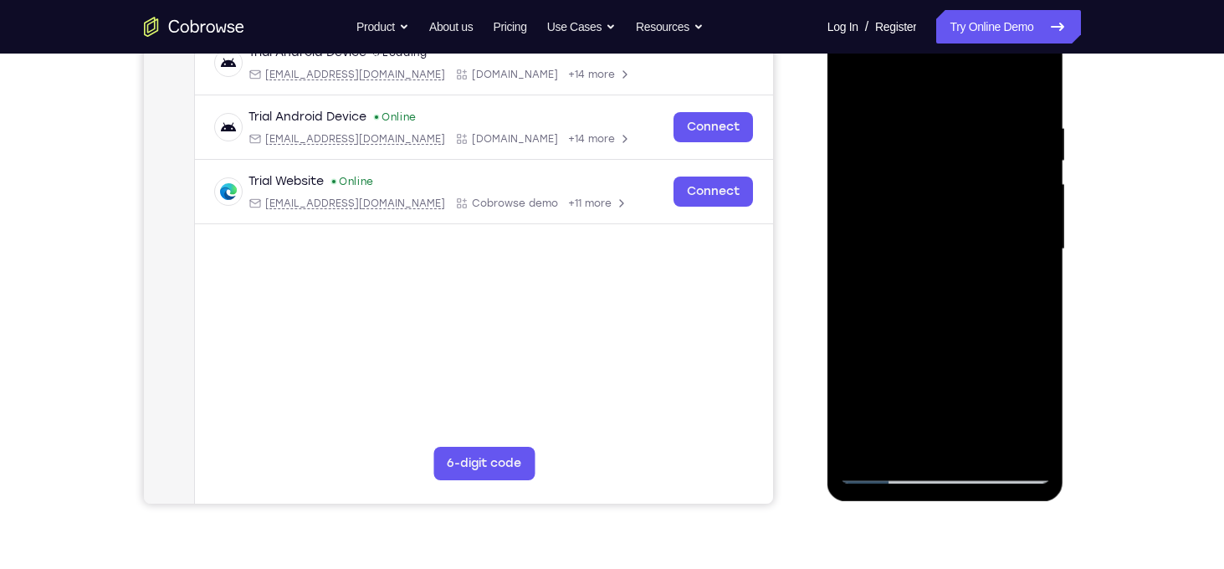
click at [863, 398] on div at bounding box center [945, 249] width 211 height 469
click at [919, 277] on div at bounding box center [945, 249] width 211 height 469
click at [1035, 77] on div at bounding box center [945, 249] width 211 height 469
click at [922, 208] on div at bounding box center [945, 249] width 211 height 469
click at [952, 307] on div at bounding box center [945, 249] width 211 height 469
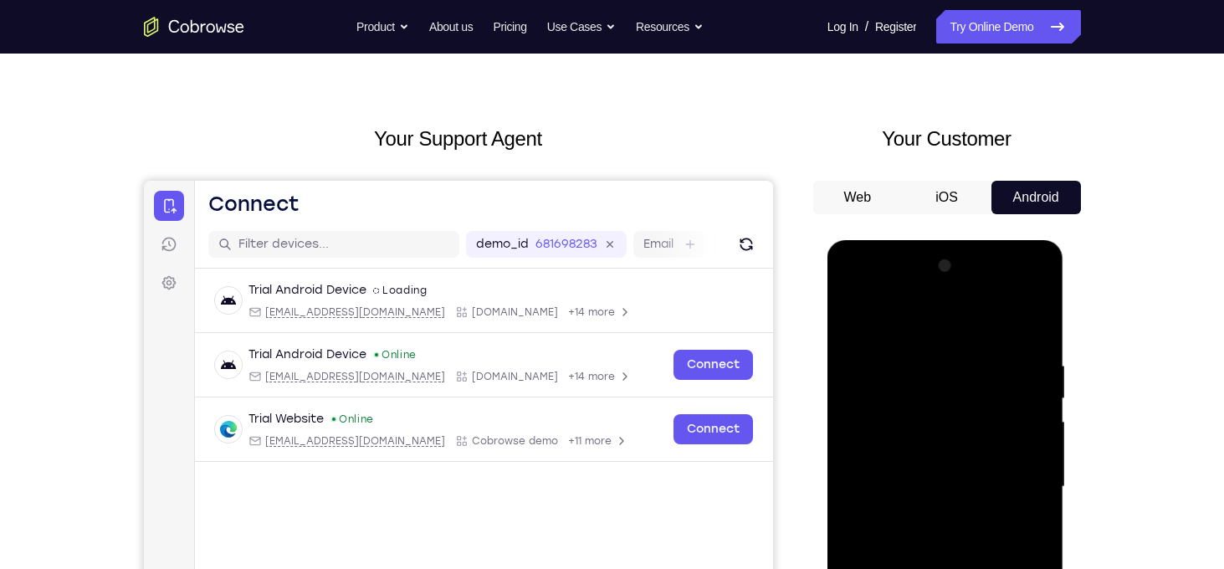
scroll to position [37, 0]
